Goal: Transaction & Acquisition: Purchase product/service

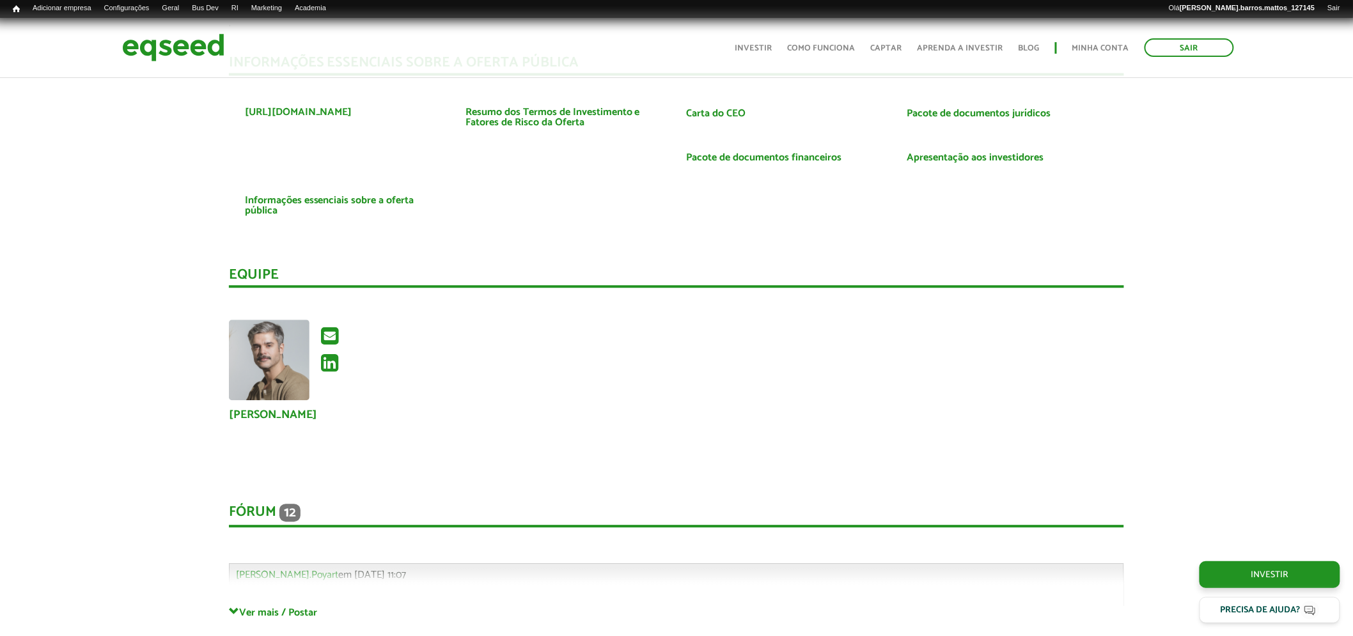
scroll to position [3104, 0]
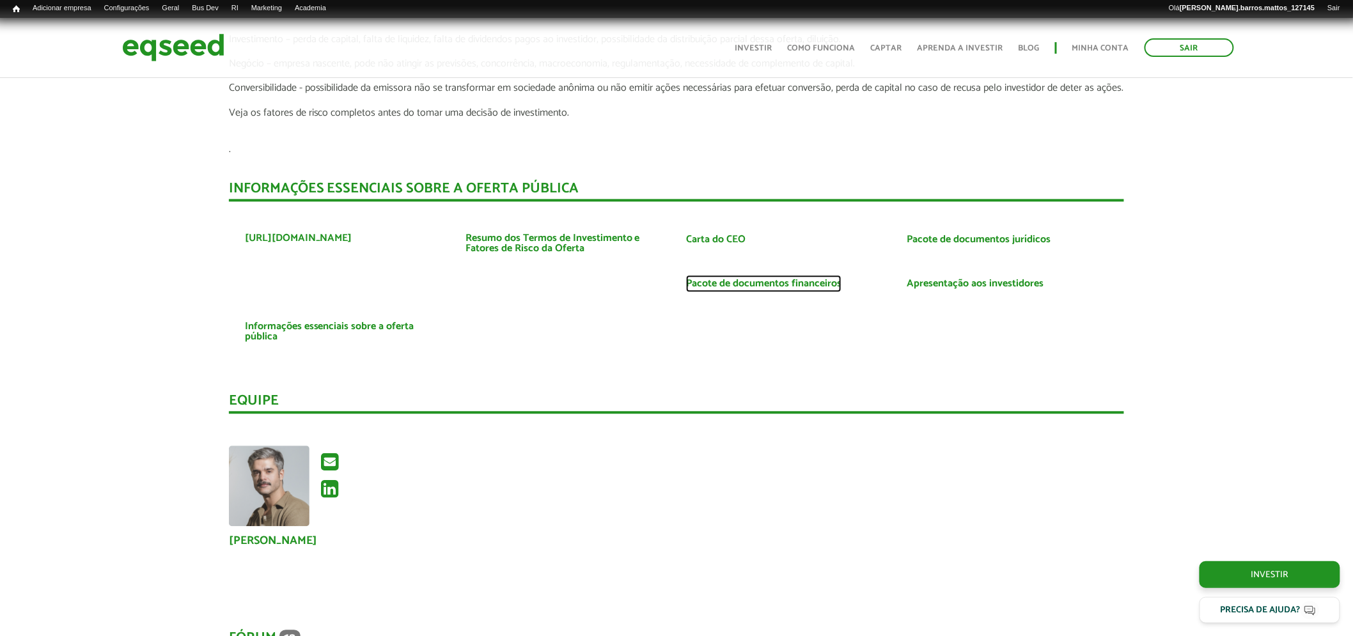
click at [822, 280] on link "Pacote de documentos financeiros" at bounding box center [763, 284] width 155 height 10
click at [925, 235] on link "Pacote de documentos jurídicos" at bounding box center [979, 240] width 144 height 10
click at [950, 279] on link "Apresentação aos investidores" at bounding box center [975, 284] width 137 height 10
click at [546, 241] on link "Resumo dos Termos de Investimento e Fatores de Risco da Oferta" at bounding box center [565, 243] width 201 height 20
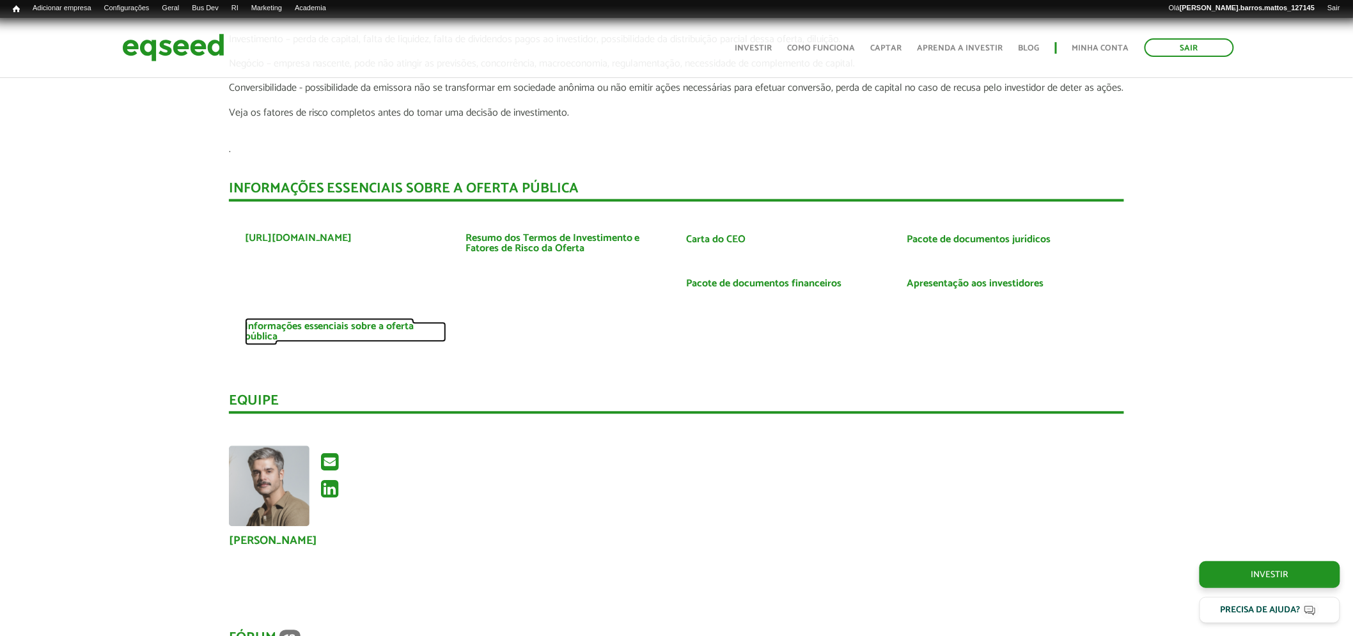
click at [375, 328] on link "Informações essenciais sobre a oferta pública" at bounding box center [345, 332] width 201 height 20
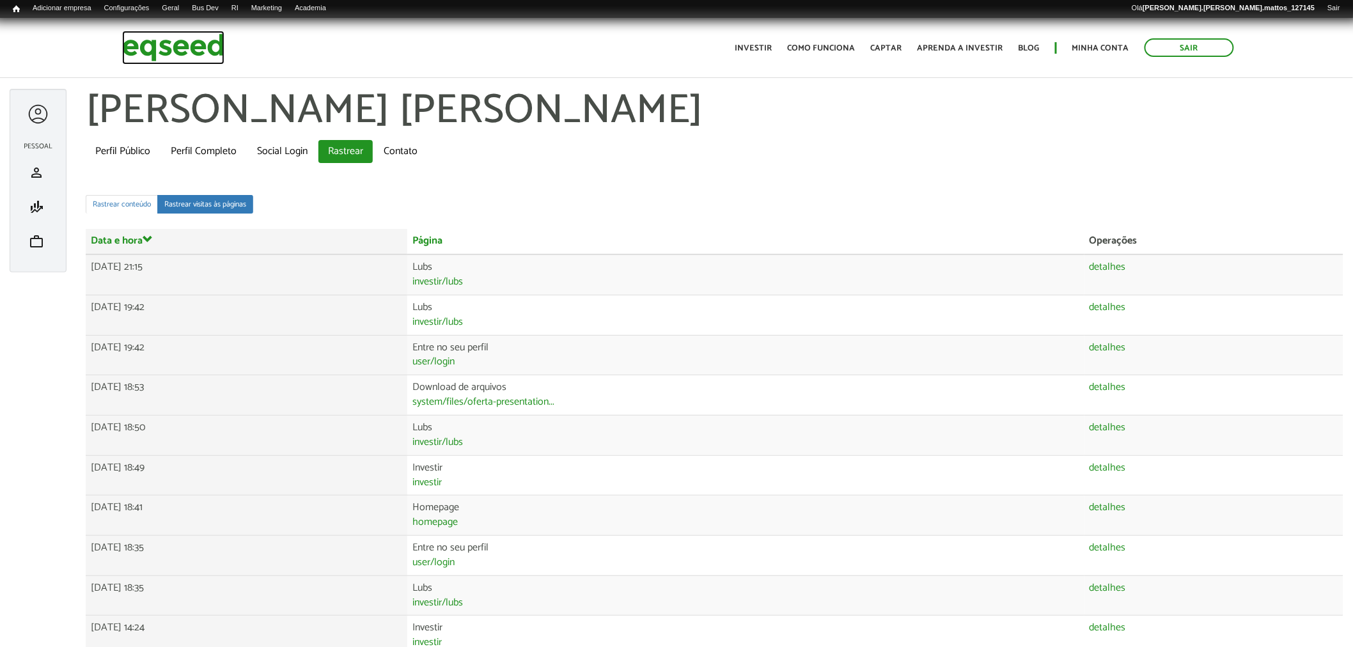
click at [152, 45] on img at bounding box center [173, 48] width 102 height 34
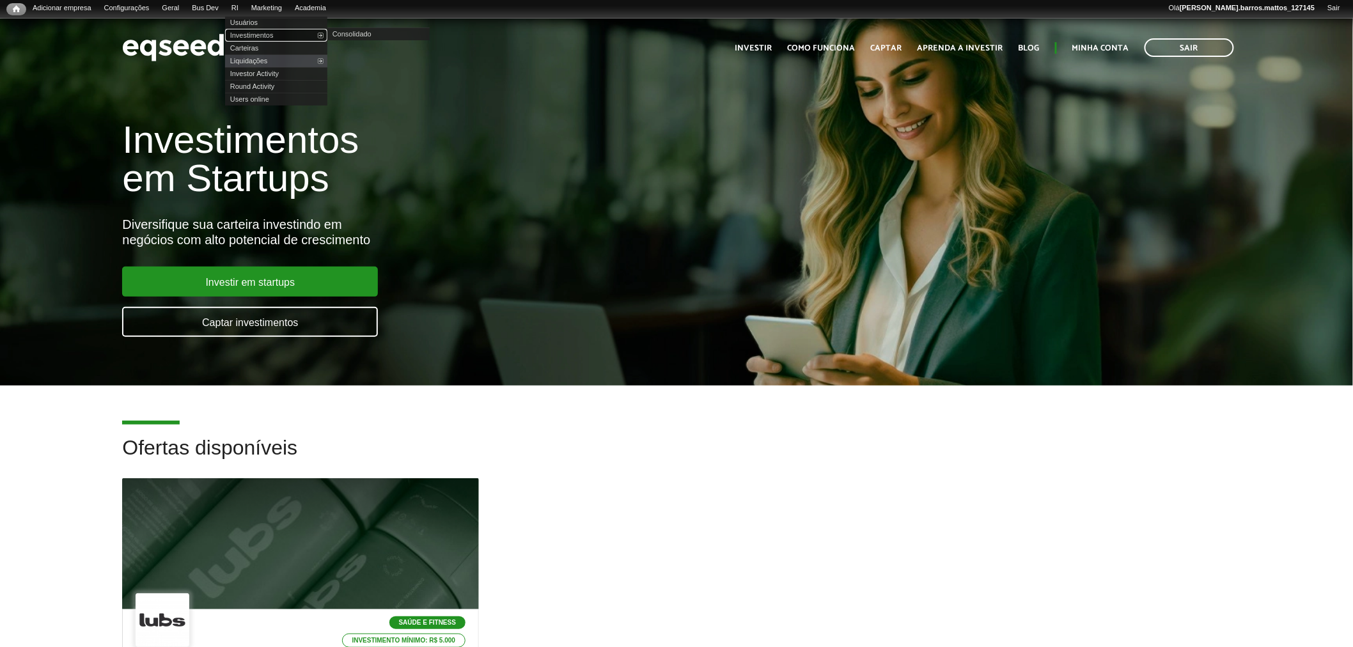
click at [252, 32] on link "Investimentos" at bounding box center [276, 35] width 102 height 13
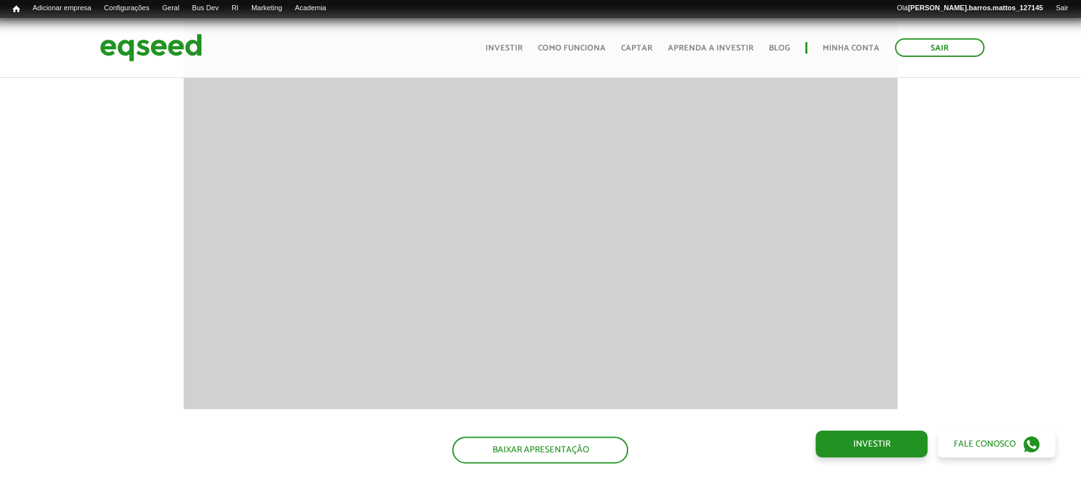
scroll to position [1488, 0]
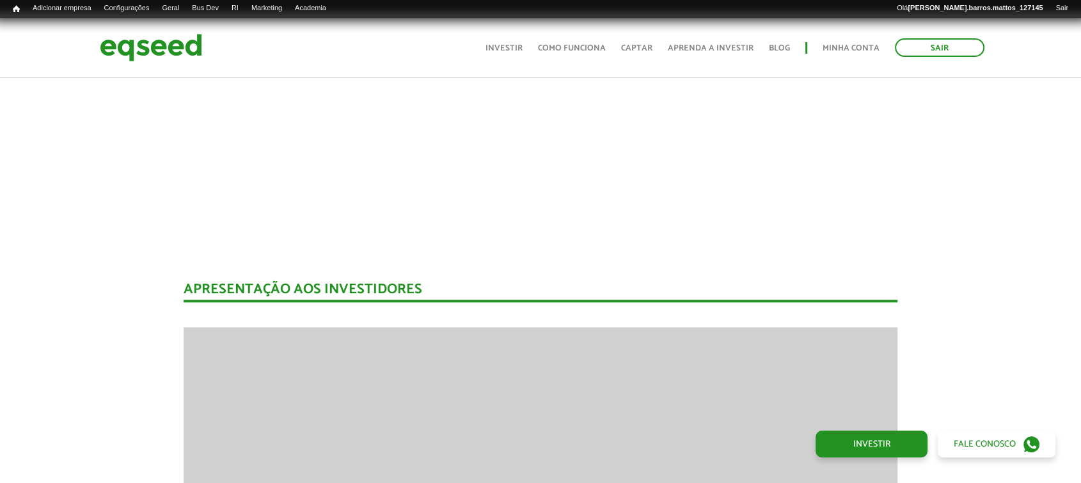
drag, startPoint x: 1090, startPoint y: 208, endPoint x: 1006, endPoint y: 93, distance: 142.7
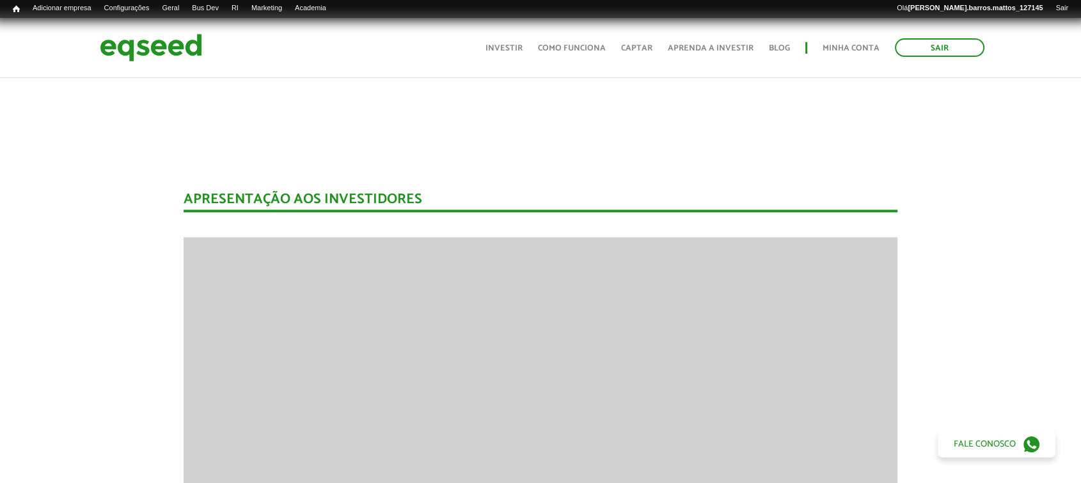
scroll to position [26, 0]
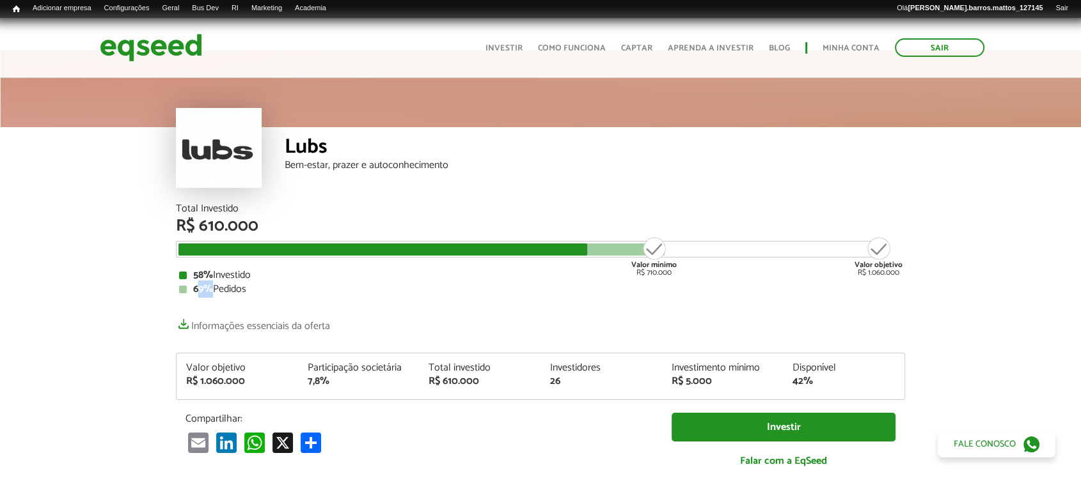
drag, startPoint x: 200, startPoint y: 290, endPoint x: 211, endPoint y: 288, distance: 10.9
click at [211, 288] on strong "69%" at bounding box center [203, 289] width 20 height 17
drag, startPoint x: 196, startPoint y: 270, endPoint x: 208, endPoint y: 274, distance: 13.4
click at [208, 274] on strong "58%" at bounding box center [203, 275] width 20 height 17
click at [214, 274] on div "58% Investido" at bounding box center [540, 275] width 722 height 10
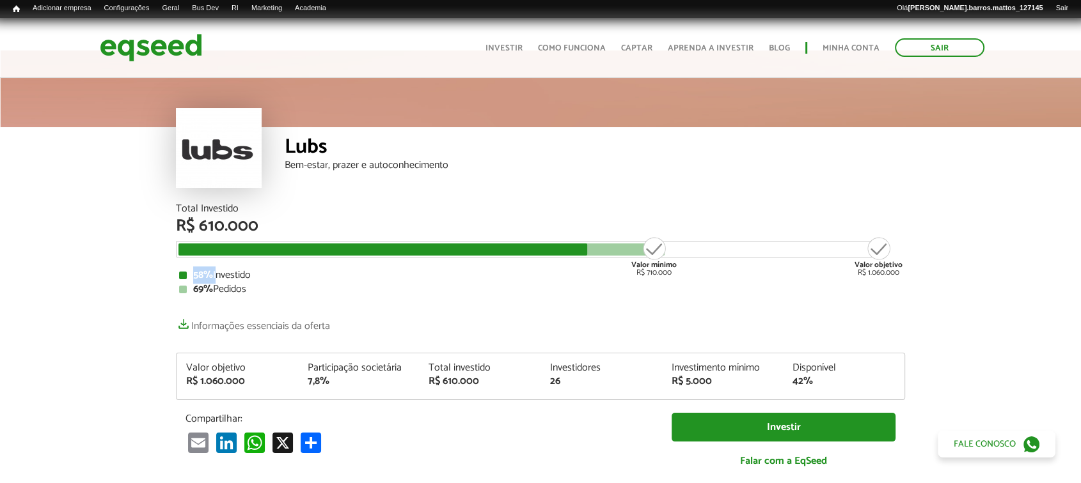
drag, startPoint x: 214, startPoint y: 274, endPoint x: 194, endPoint y: 274, distance: 19.8
click at [194, 274] on div "58% Investido" at bounding box center [540, 275] width 722 height 10
